Goal: Information Seeking & Learning: Find specific fact

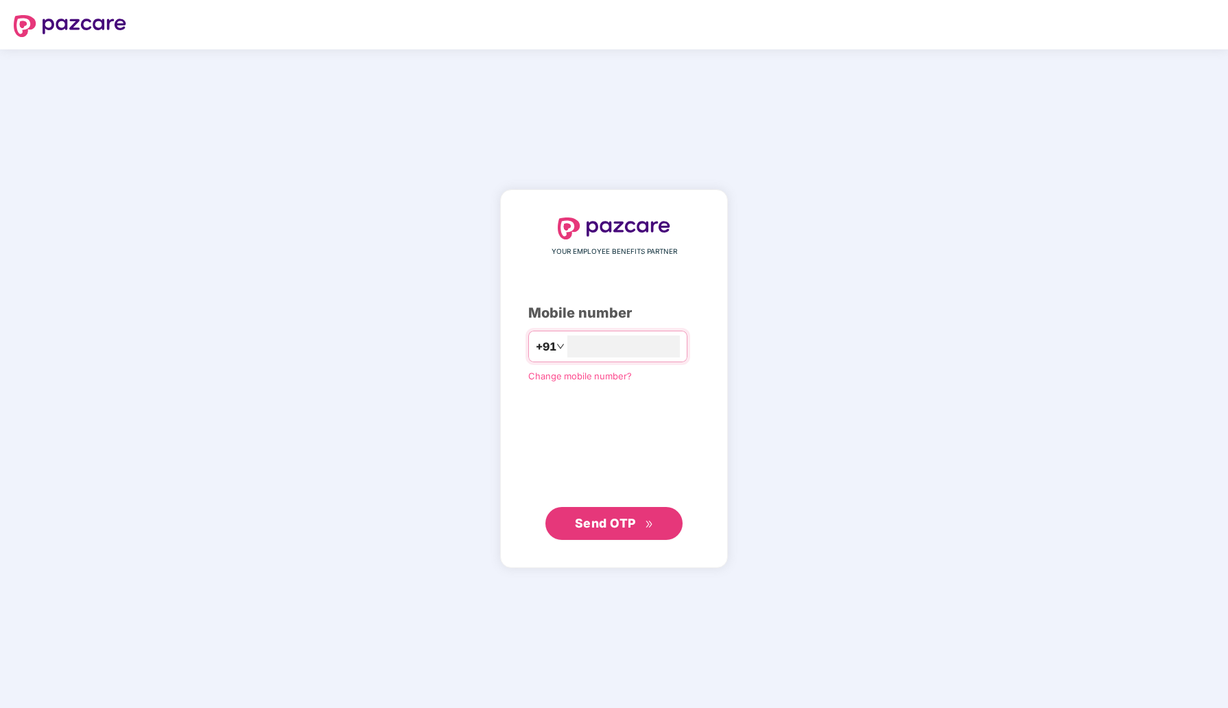
type input "**********"
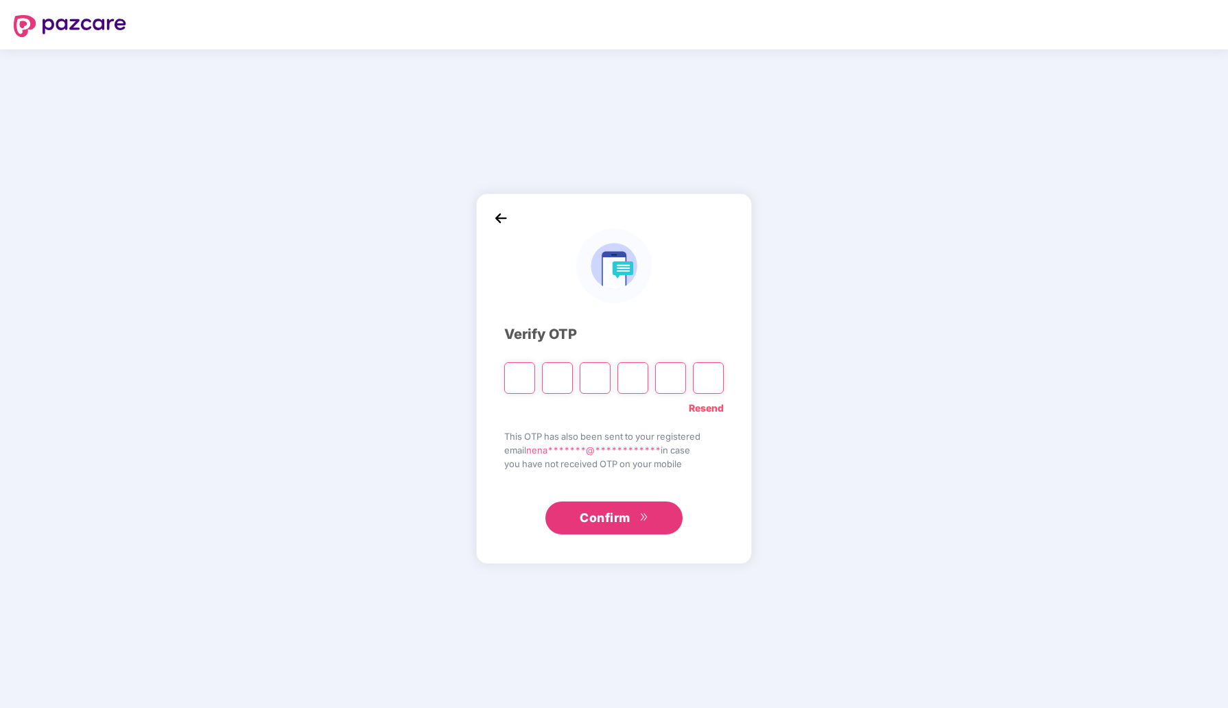
type input "*"
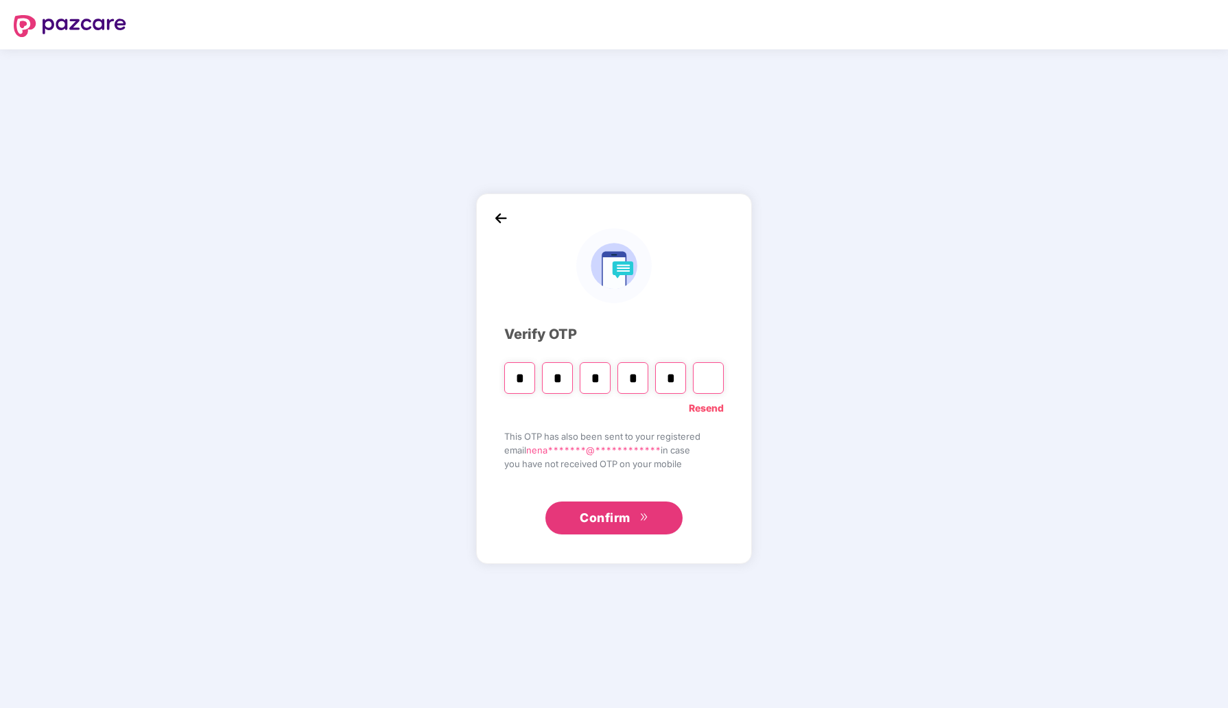
type input "*"
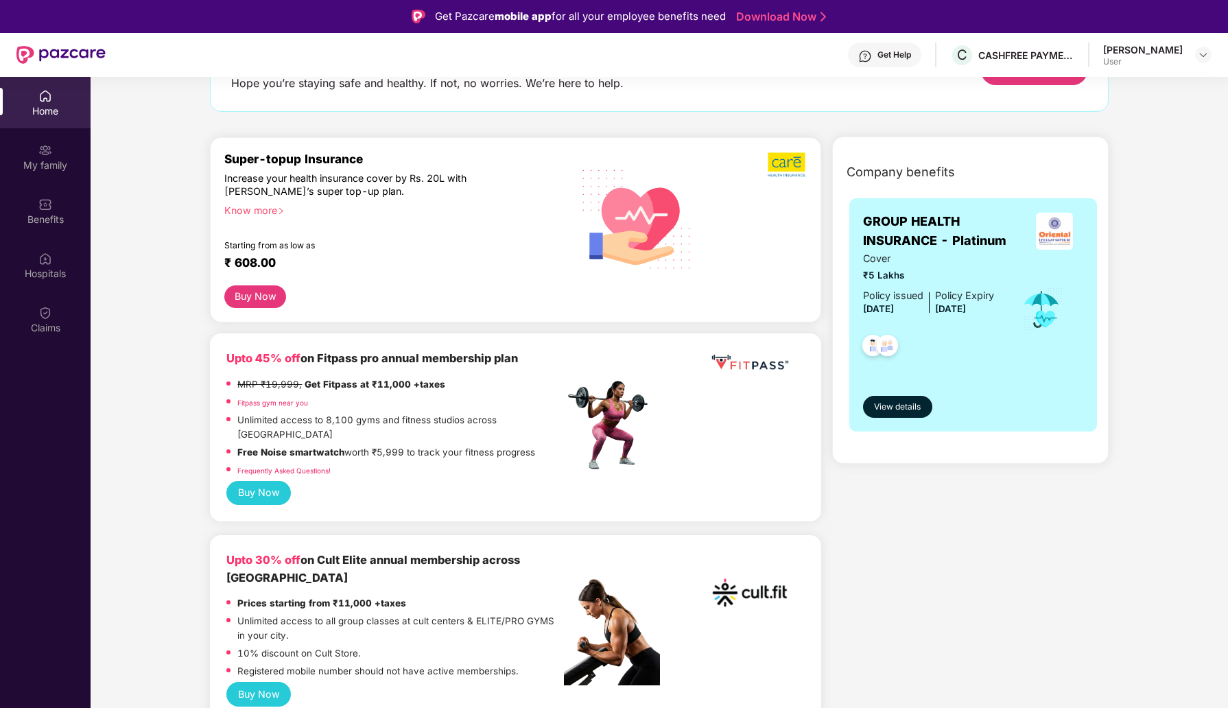
scroll to position [137, 0]
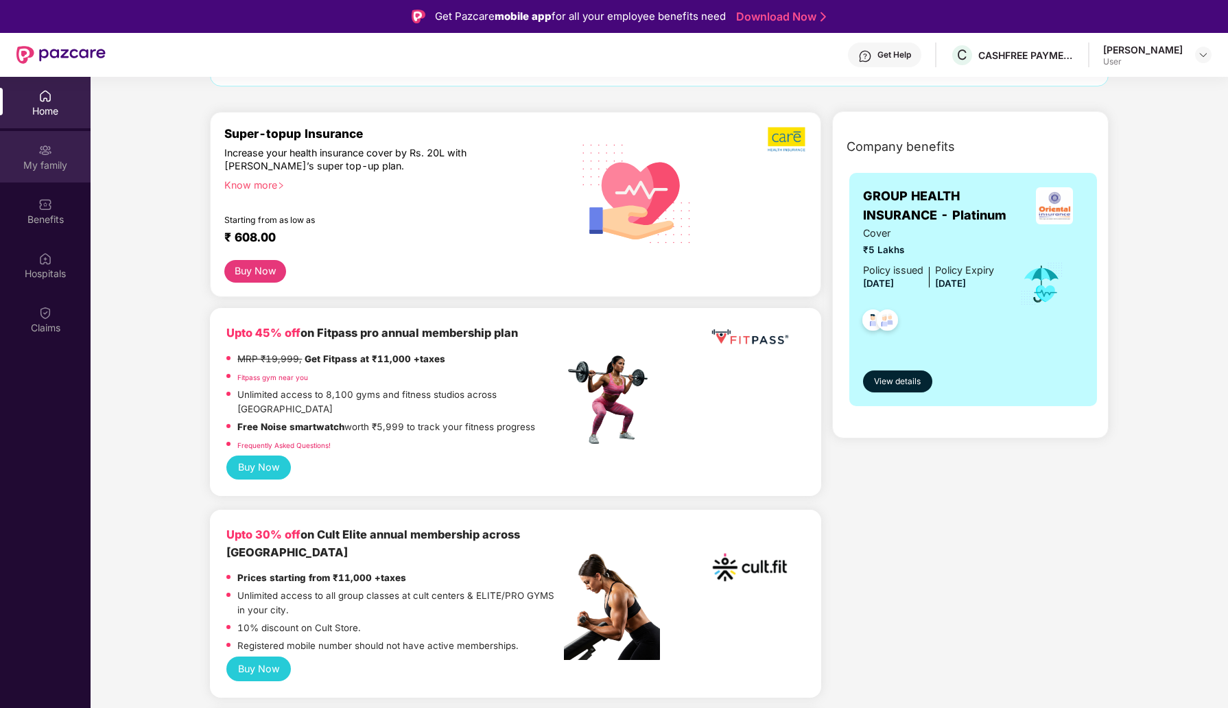
click at [42, 157] on div "My family" at bounding box center [45, 156] width 91 height 51
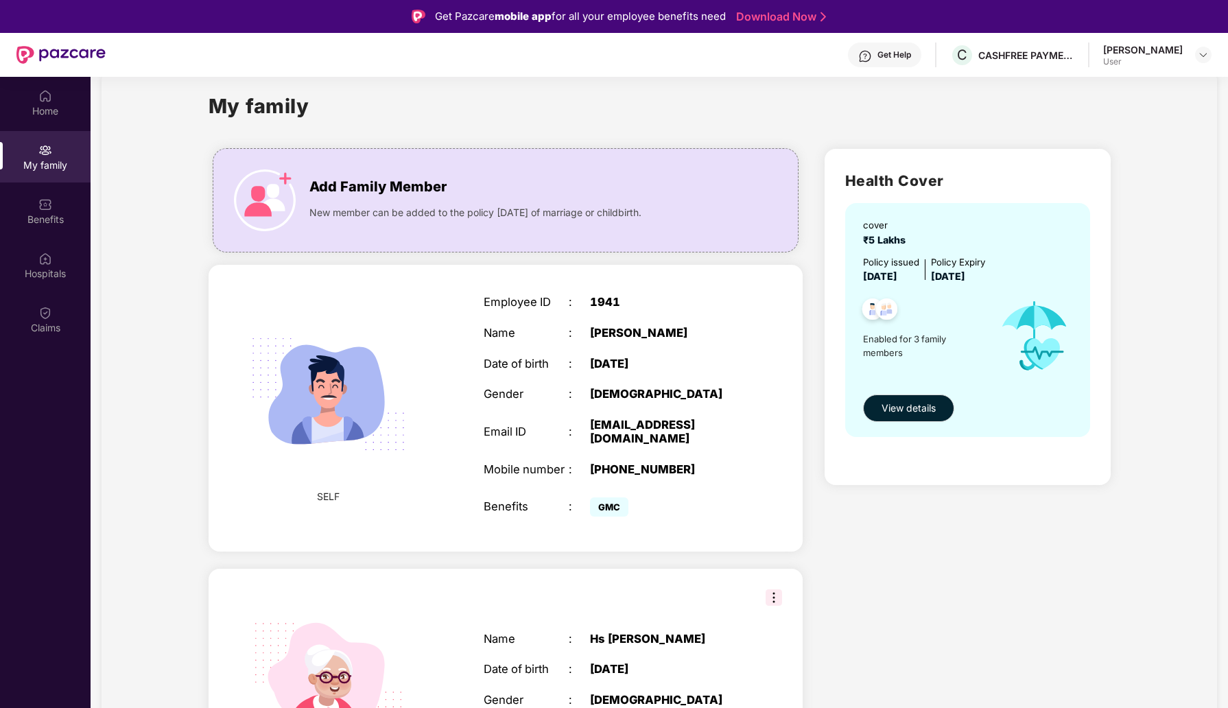
scroll to position [19, 0]
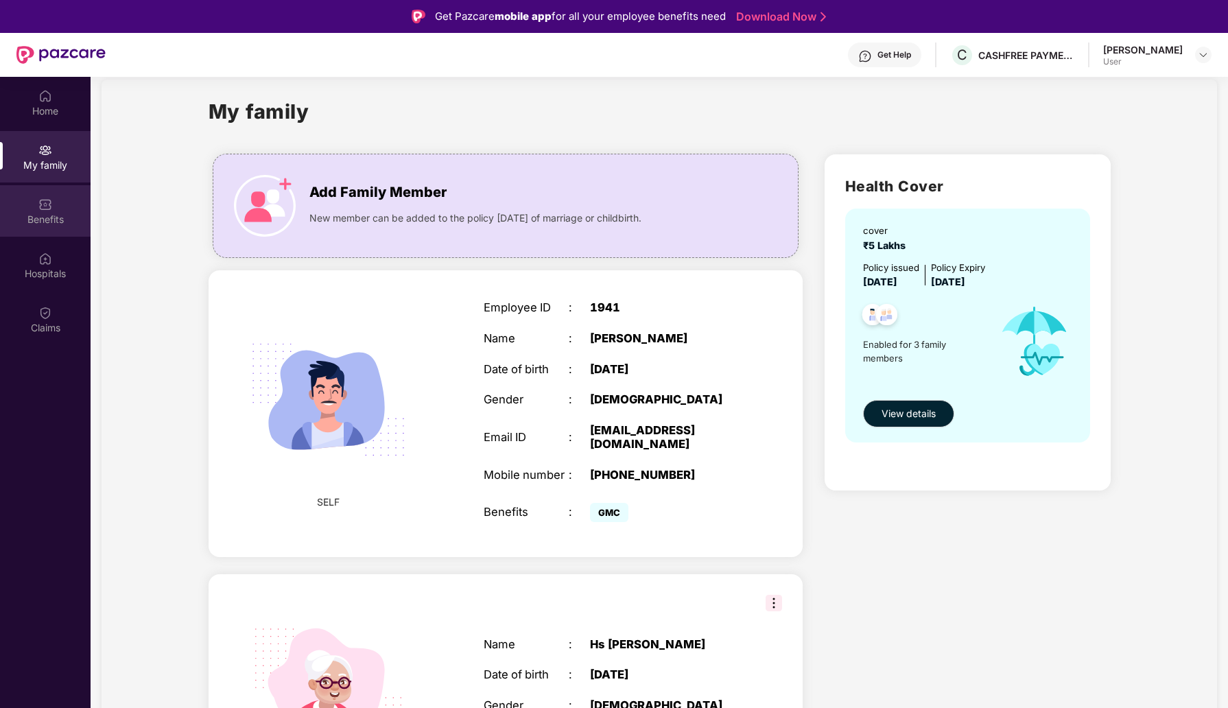
click at [64, 220] on div "Benefits" at bounding box center [45, 220] width 91 height 14
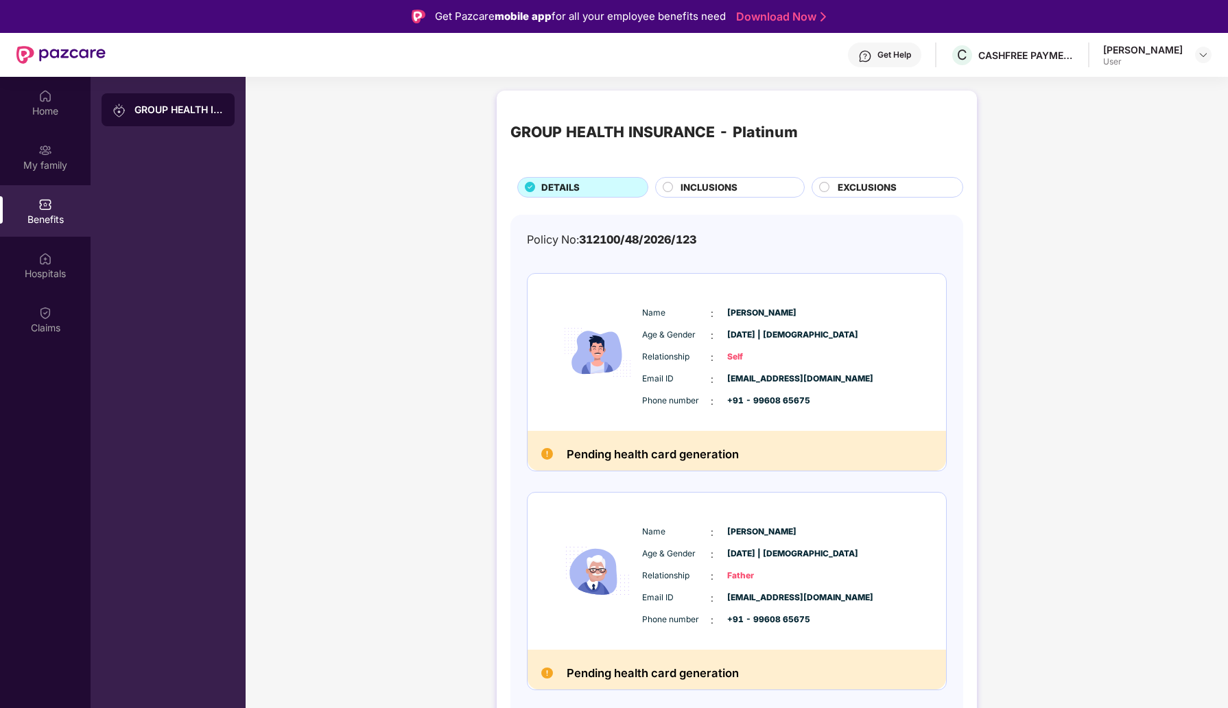
click at [722, 197] on div "INCLUSIONS" at bounding box center [730, 187] width 150 height 21
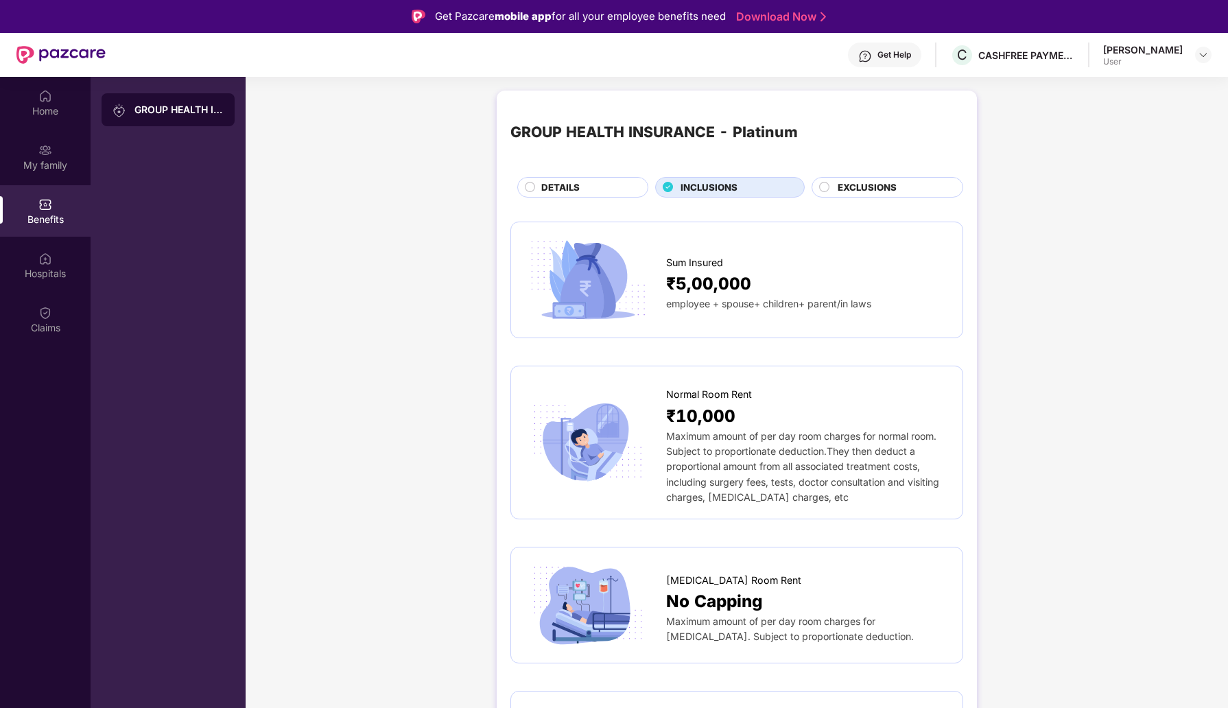
click at [823, 184] on circle at bounding box center [825, 187] width 10 height 10
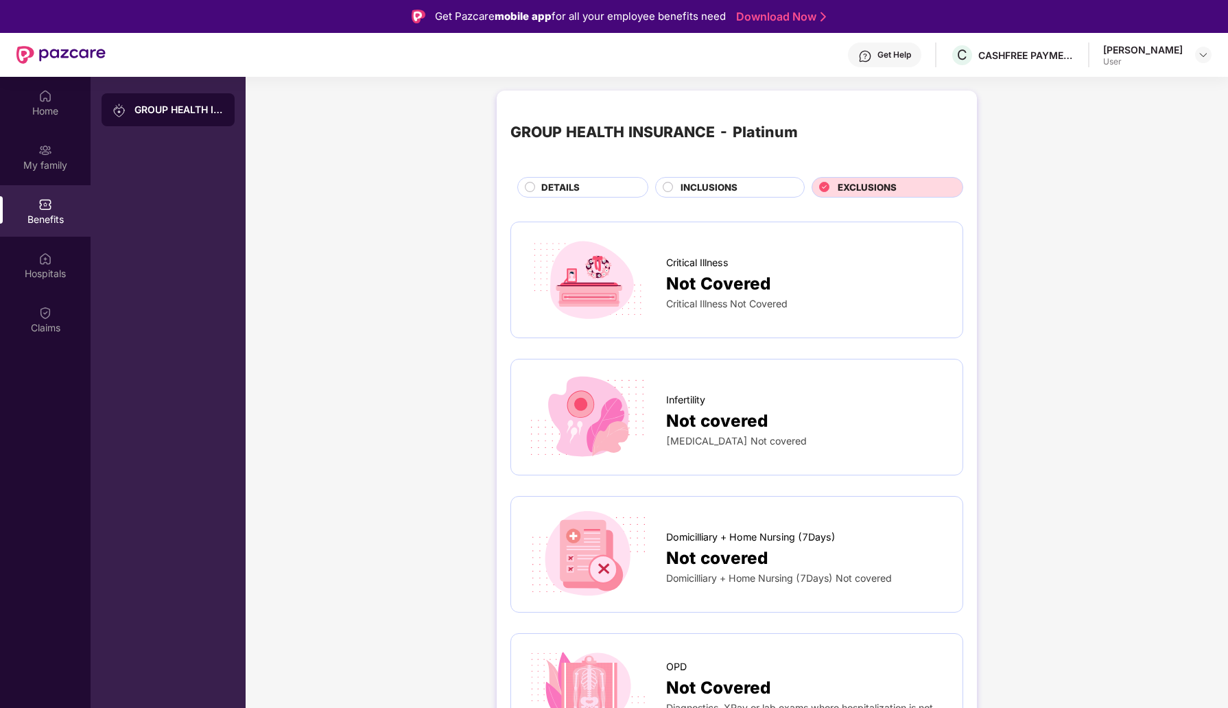
click at [823, 185] on icon at bounding box center [824, 187] width 10 height 10
click at [707, 281] on span "Not Covered" at bounding box center [718, 283] width 104 height 26
click at [621, 294] on img at bounding box center [588, 280] width 126 height 88
click at [570, 177] on div "DETAILS" at bounding box center [582, 187] width 131 height 21
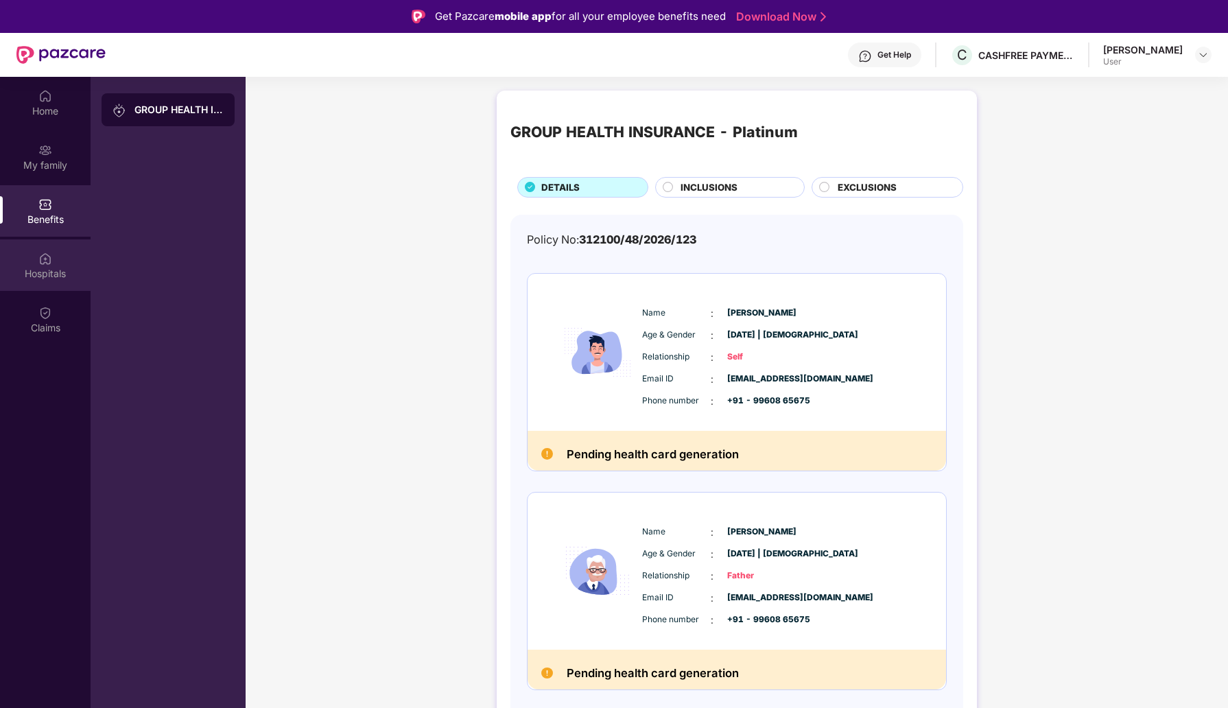
click at [53, 263] on div "Hospitals" at bounding box center [45, 264] width 91 height 51
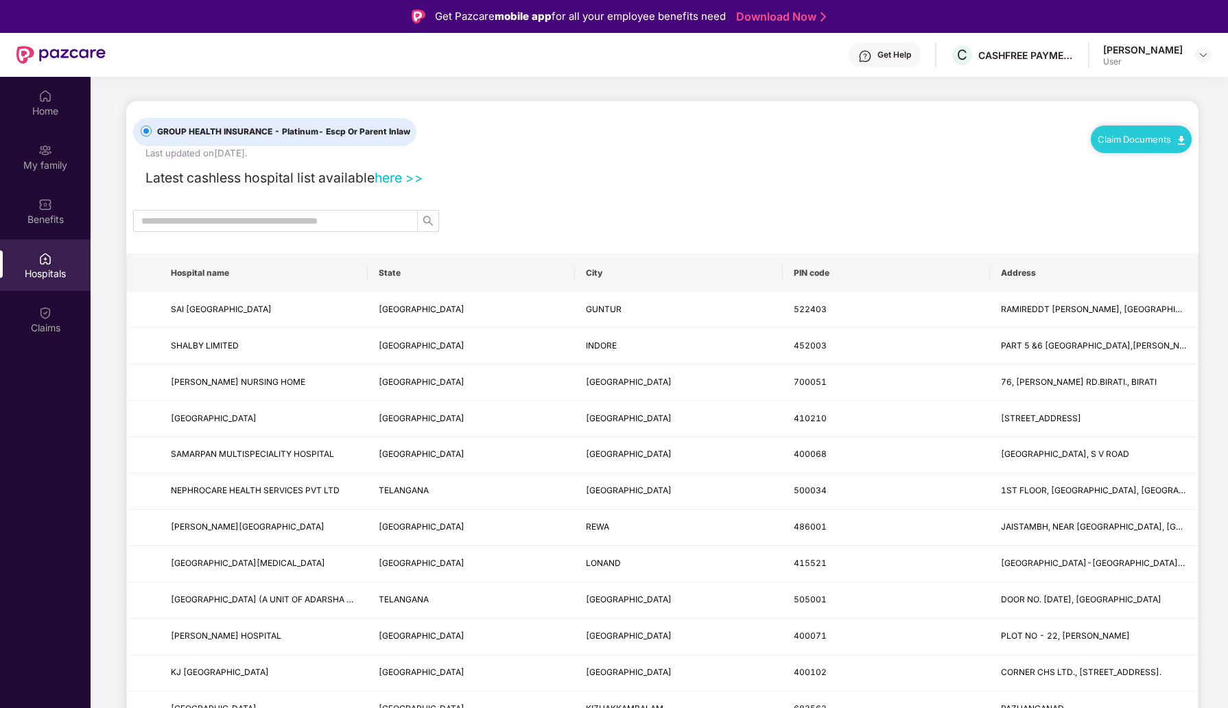
click at [405, 280] on th "State" at bounding box center [472, 273] width 208 height 37
click at [401, 278] on th "State" at bounding box center [472, 273] width 208 height 37
click at [586, 270] on th "City" at bounding box center [679, 273] width 208 height 37
click at [51, 326] on div "Claims" at bounding box center [45, 328] width 91 height 14
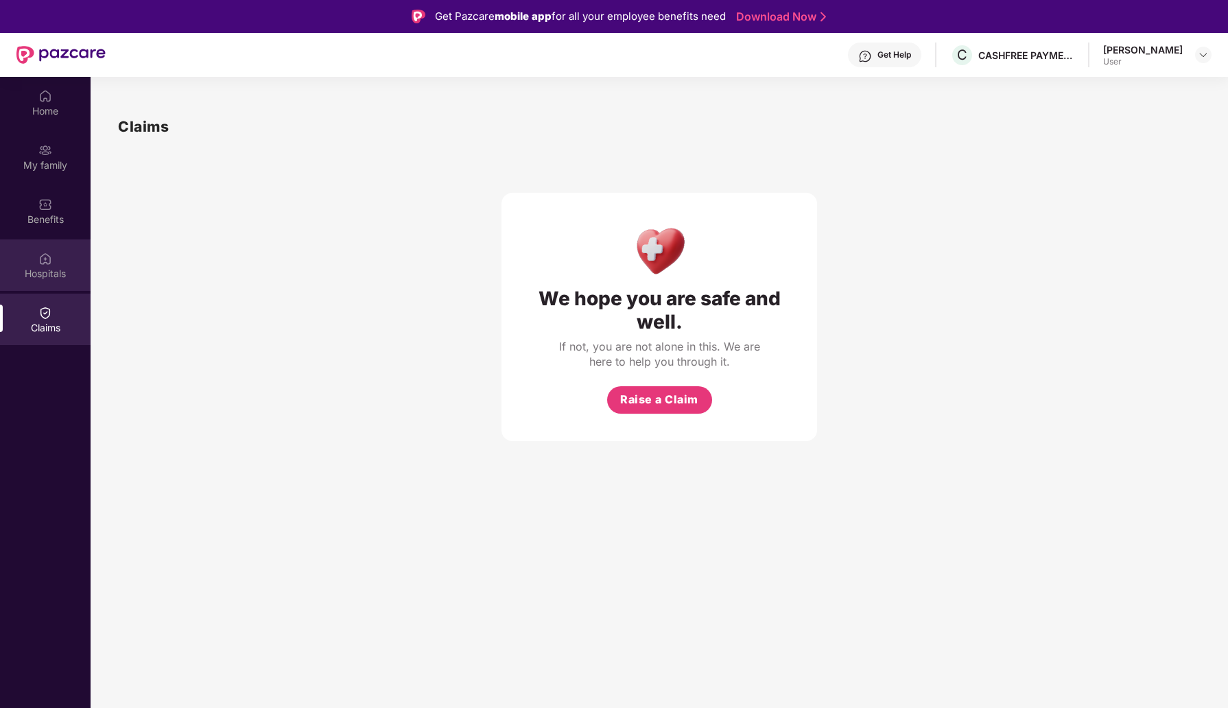
click at [63, 271] on div "Hospitals" at bounding box center [45, 274] width 91 height 14
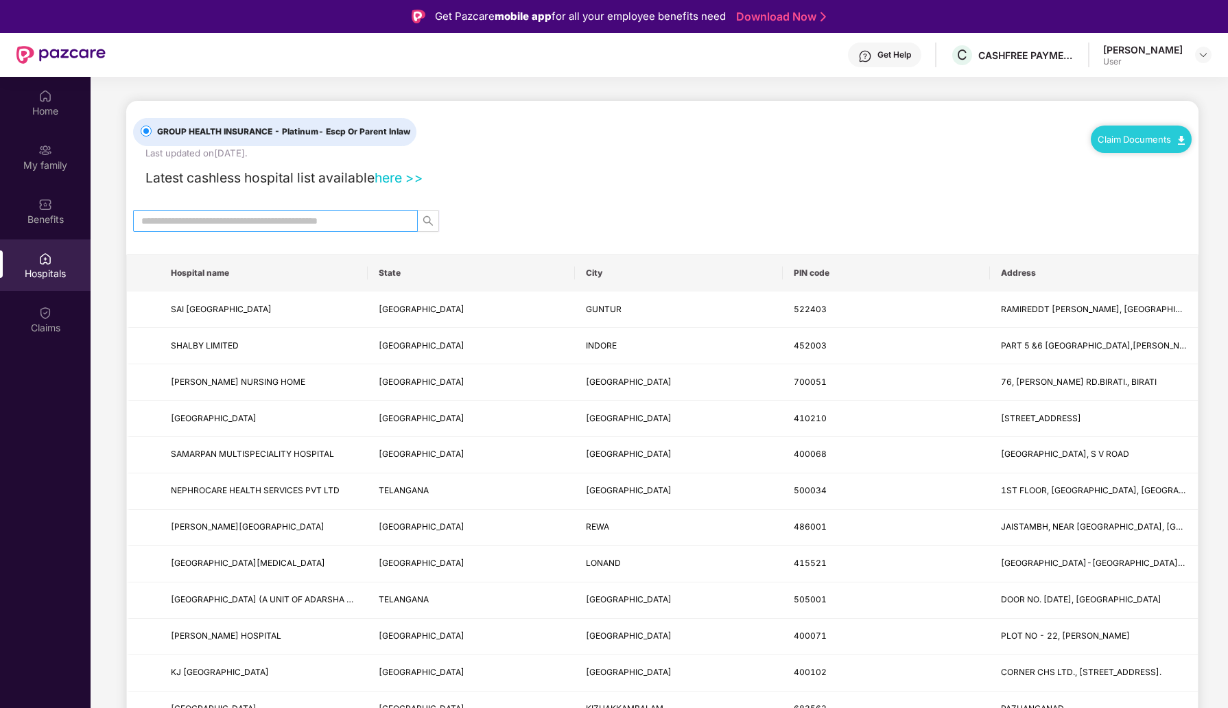
click at [237, 222] on input "text" at bounding box center [269, 220] width 257 height 15
type input "*******"
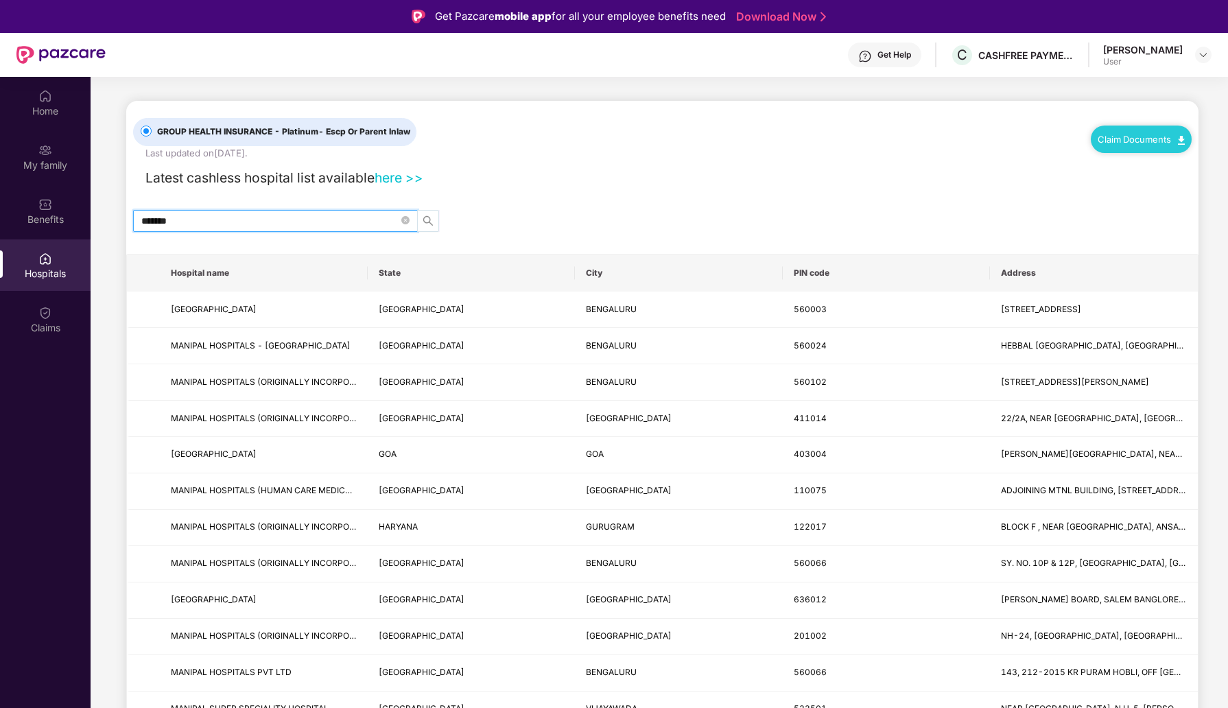
click at [434, 222] on span "search" at bounding box center [428, 220] width 21 height 11
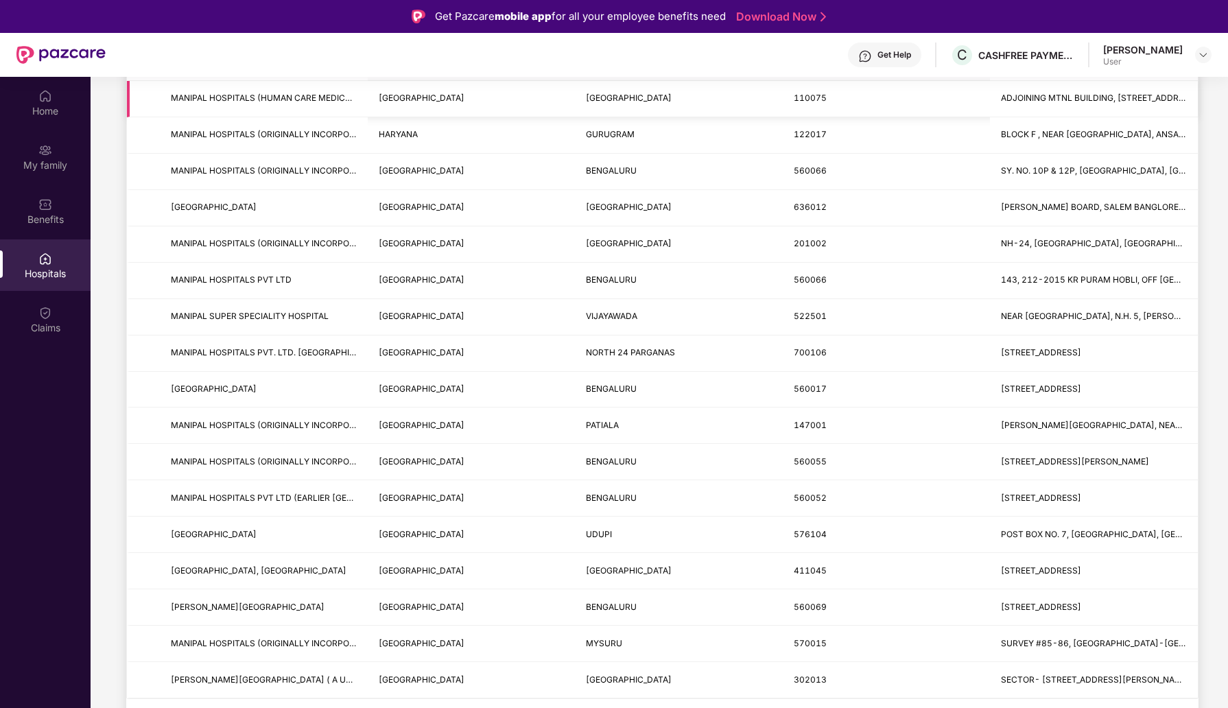
scroll to position [77, 0]
